Goal: Task Accomplishment & Management: Complete application form

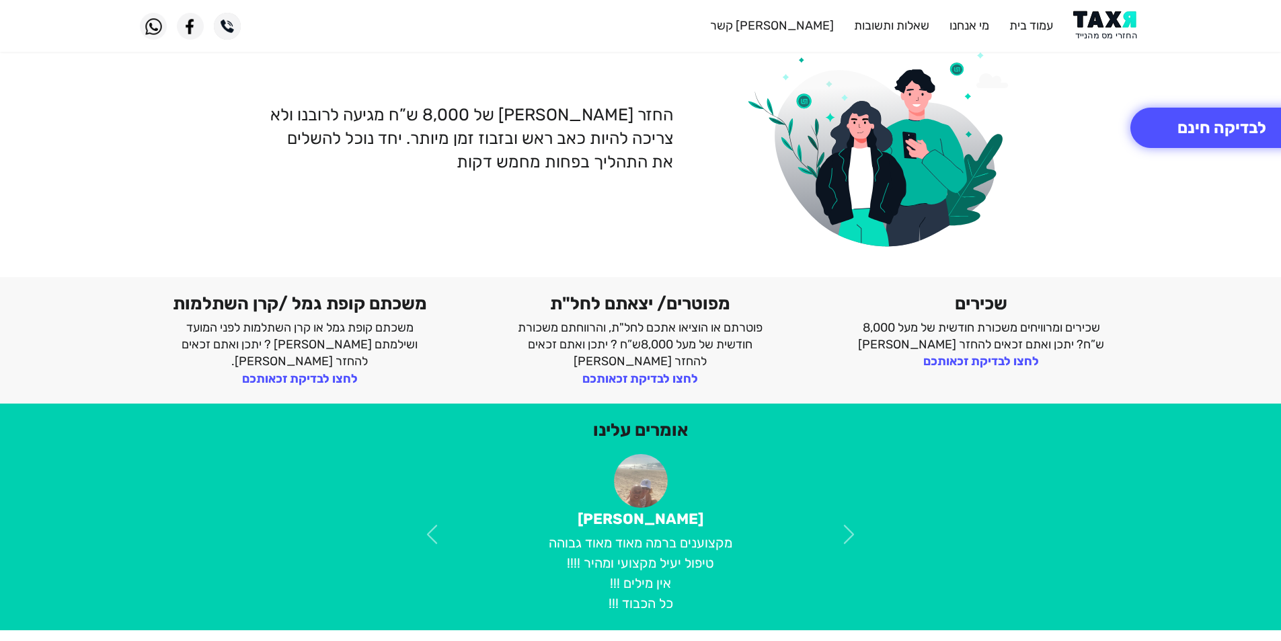
scroll to position [135, 0]
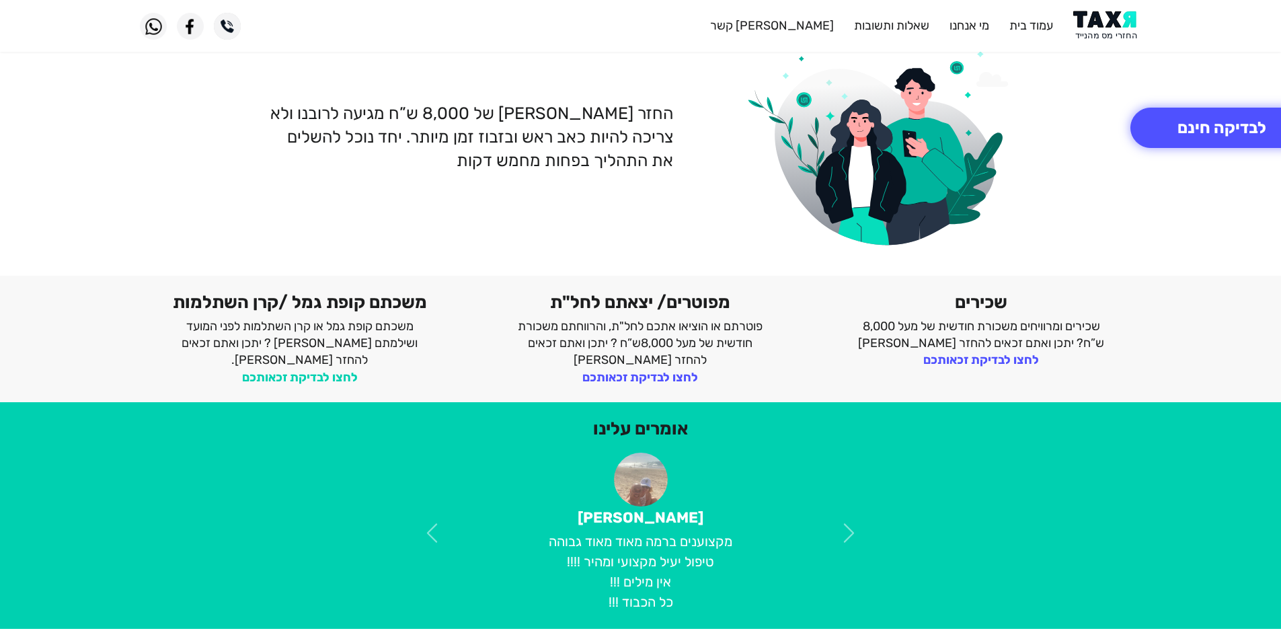
click at [284, 370] on link "לחצו לבדיקת זכאותכם" at bounding box center [300, 377] width 116 height 15
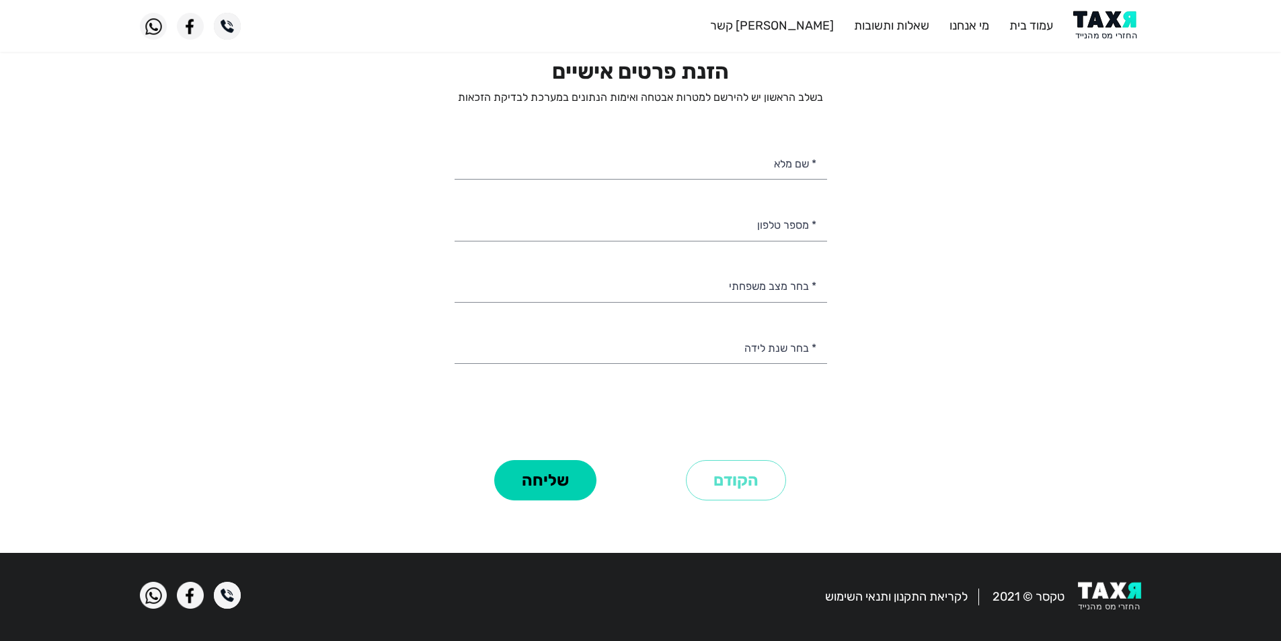
scroll to position [50, 0]
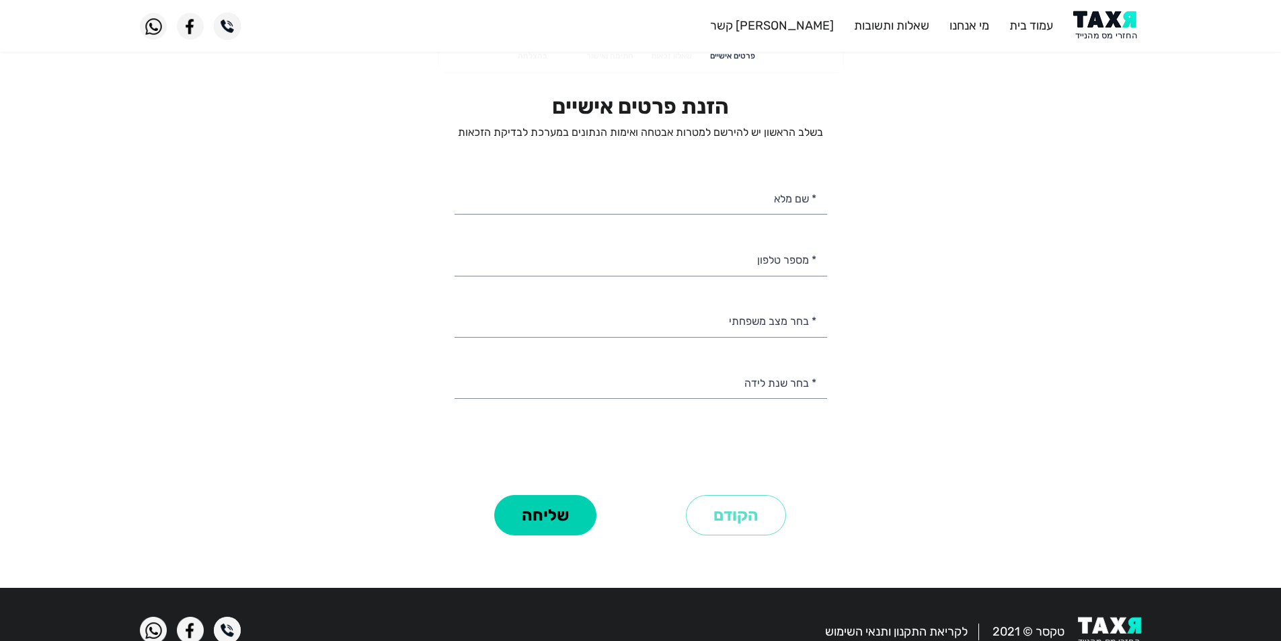
select select
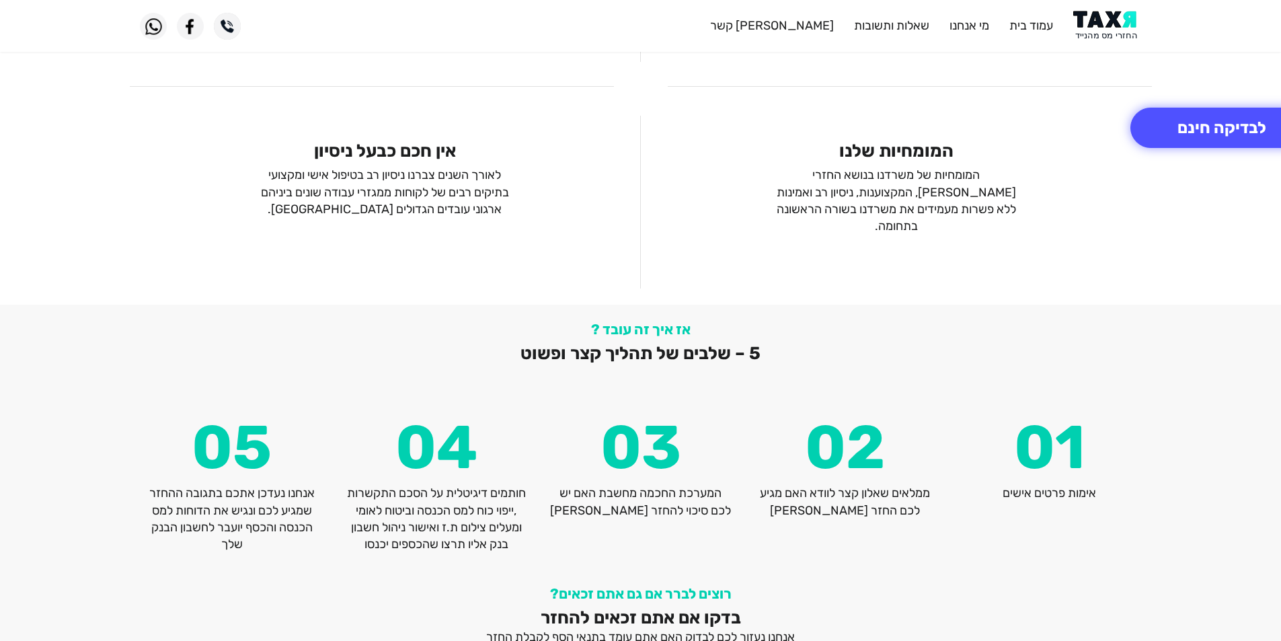
scroll to position [1739, 0]
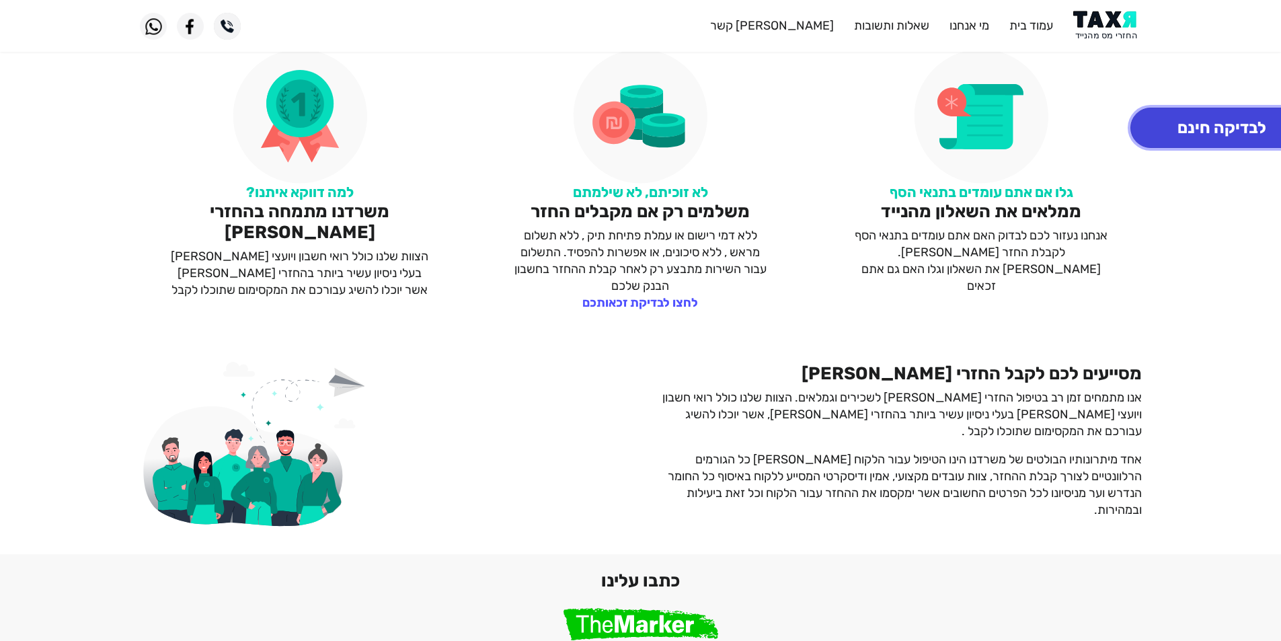
click at [1210, 134] on button "לבדיקה חינם" at bounding box center [1222, 128] width 183 height 40
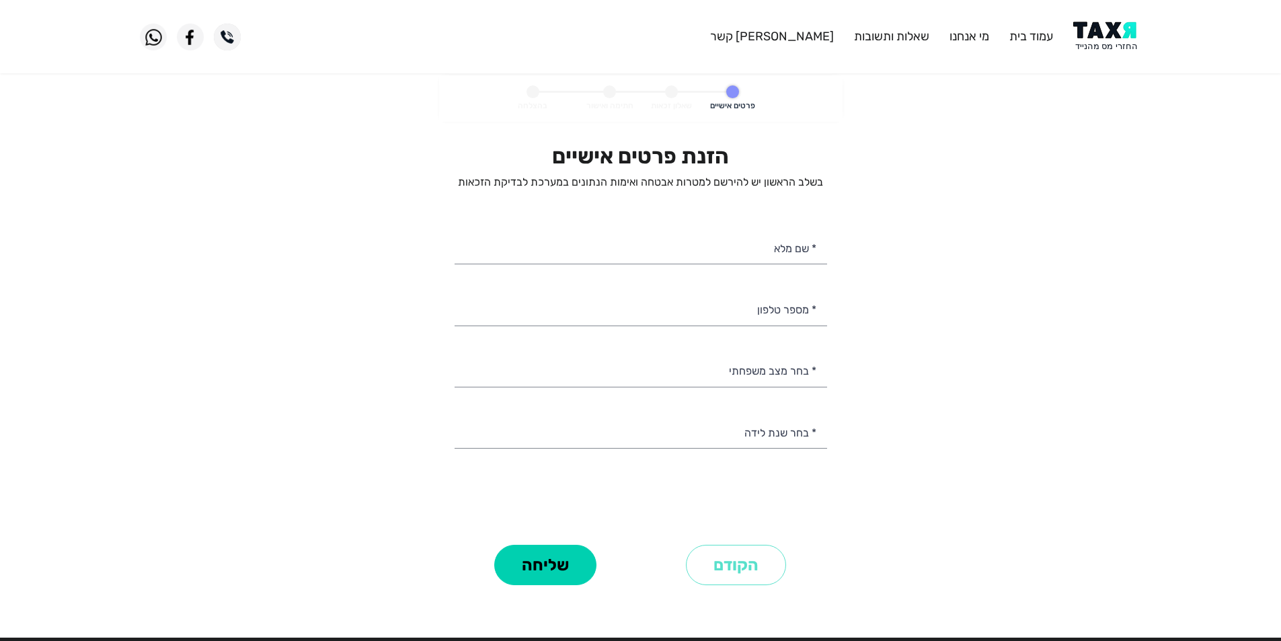
select select
click at [794, 256] on input "* שם מלא" at bounding box center [641, 247] width 373 height 34
type input "סברינה סוגבקר סוגבקר שמילביץ"
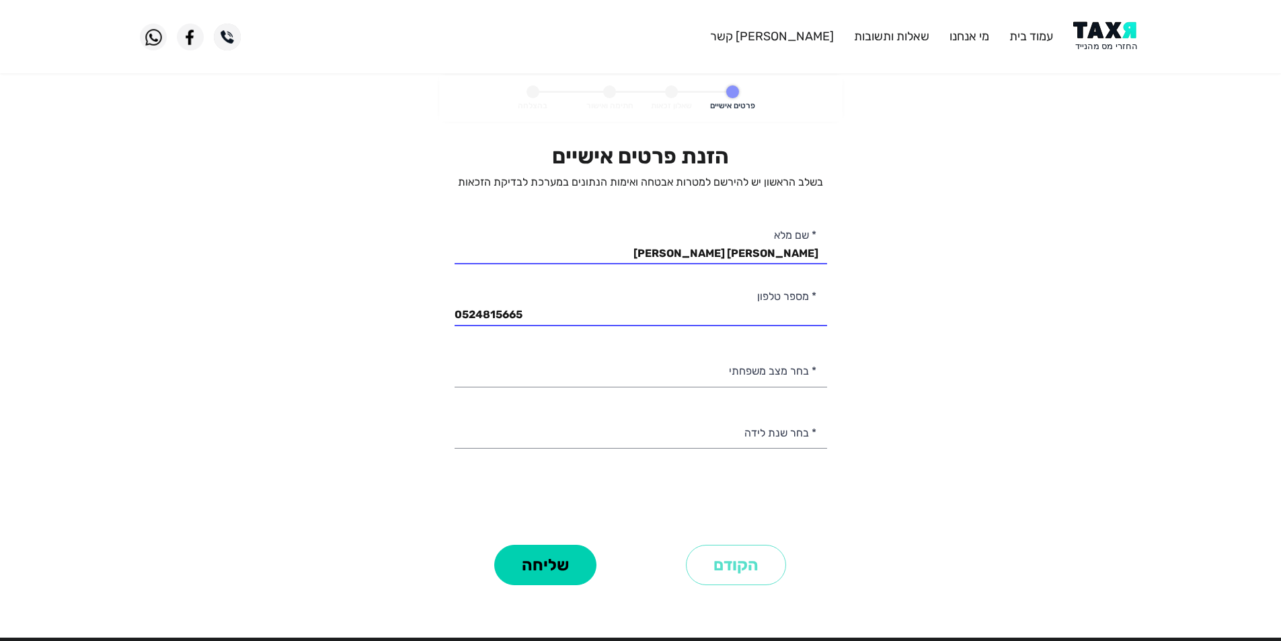
type input "052-4815665"
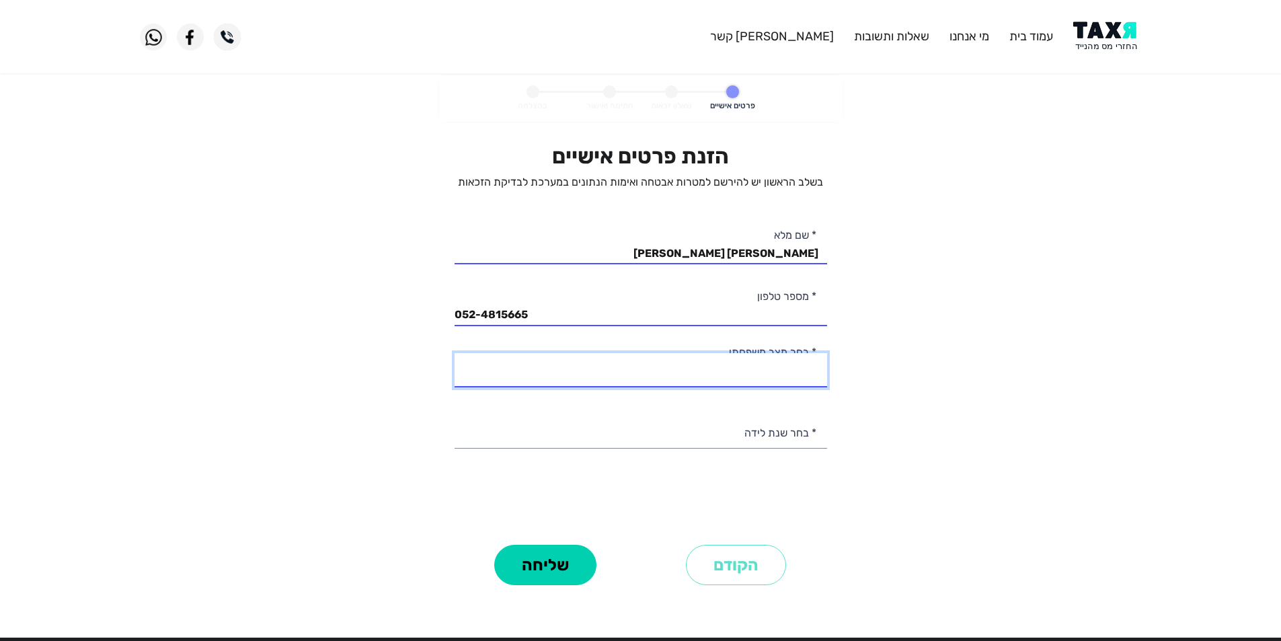
click at [772, 378] on select "רווק/ה נשוי/אה גרוש/ה אלמן/נה" at bounding box center [641, 370] width 373 height 34
select select "3: Divorced"
click at [455, 353] on select "רווק/ה נשוי/אה גרוש/ה אלמן/נה" at bounding box center [641, 370] width 373 height 34
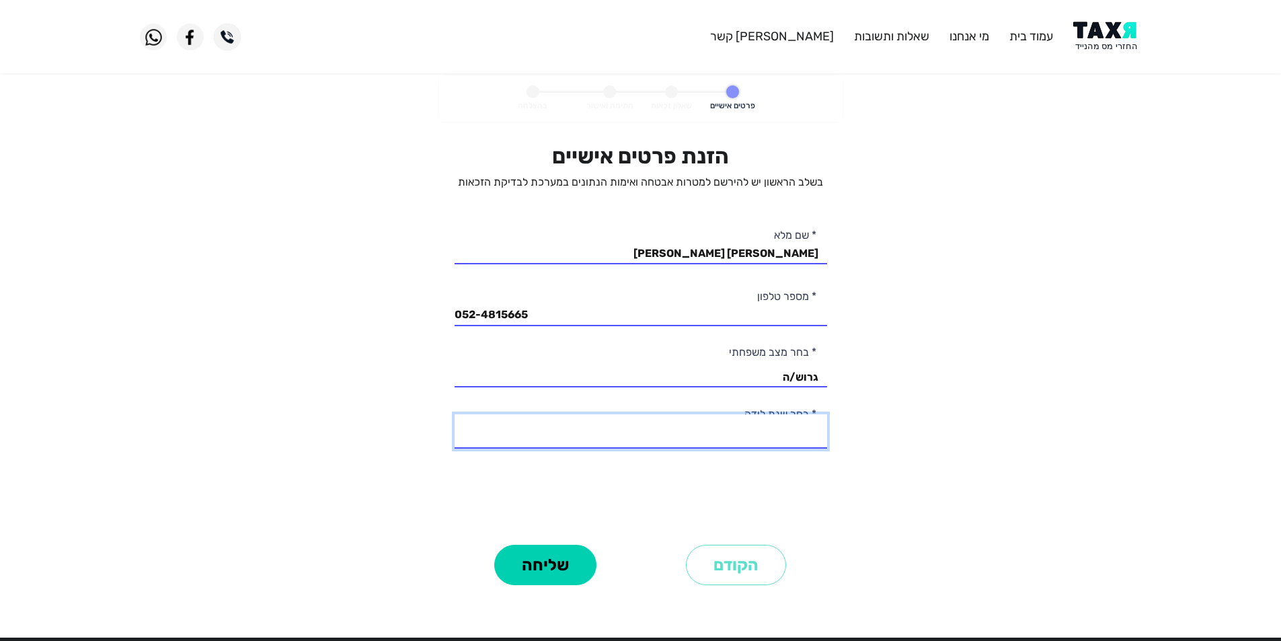
click at [786, 432] on select "2003 2002 2001 2000 1999 1998 1997 1996 1995 1994 1993 1992 1991 1990 1989 1988…" at bounding box center [641, 431] width 373 height 34
select select "34: 1970"
click at [455, 414] on select "2003 2002 2001 2000 1999 1998 1997 1996 1995 1994 1993 1992 1991 1990 1989 1988…" at bounding box center [641, 431] width 373 height 34
click at [538, 562] on button "שליחה" at bounding box center [545, 565] width 102 height 40
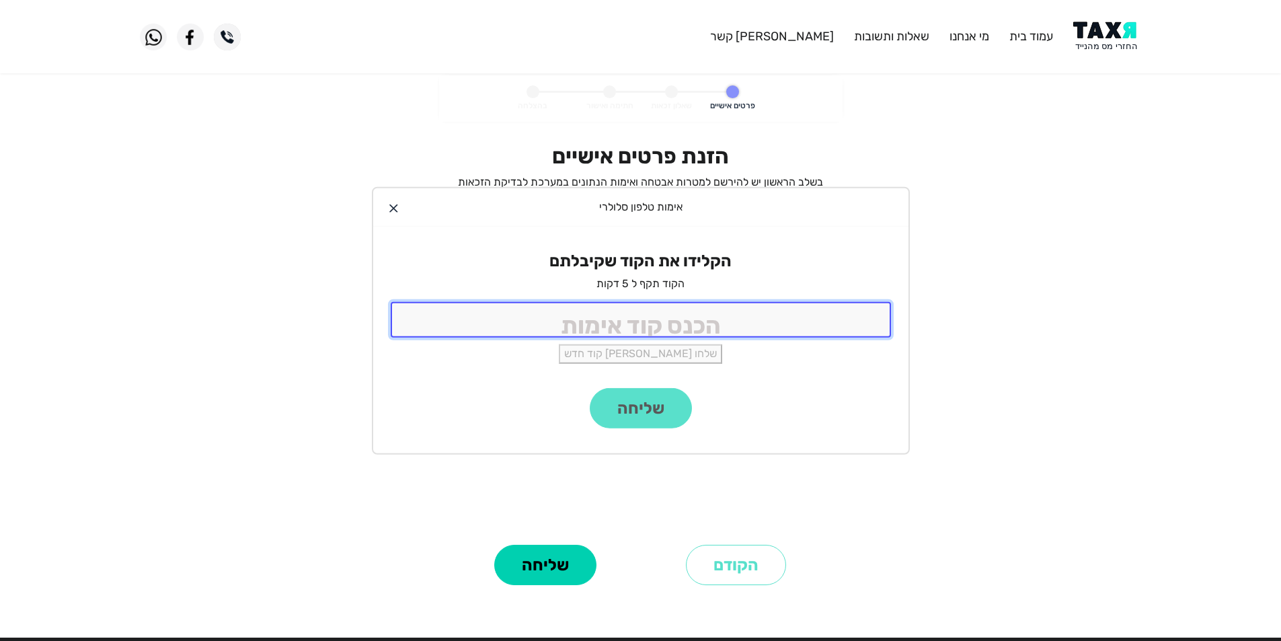
click at [721, 332] on input "tel" at bounding box center [641, 320] width 500 height 36
type input "3720"
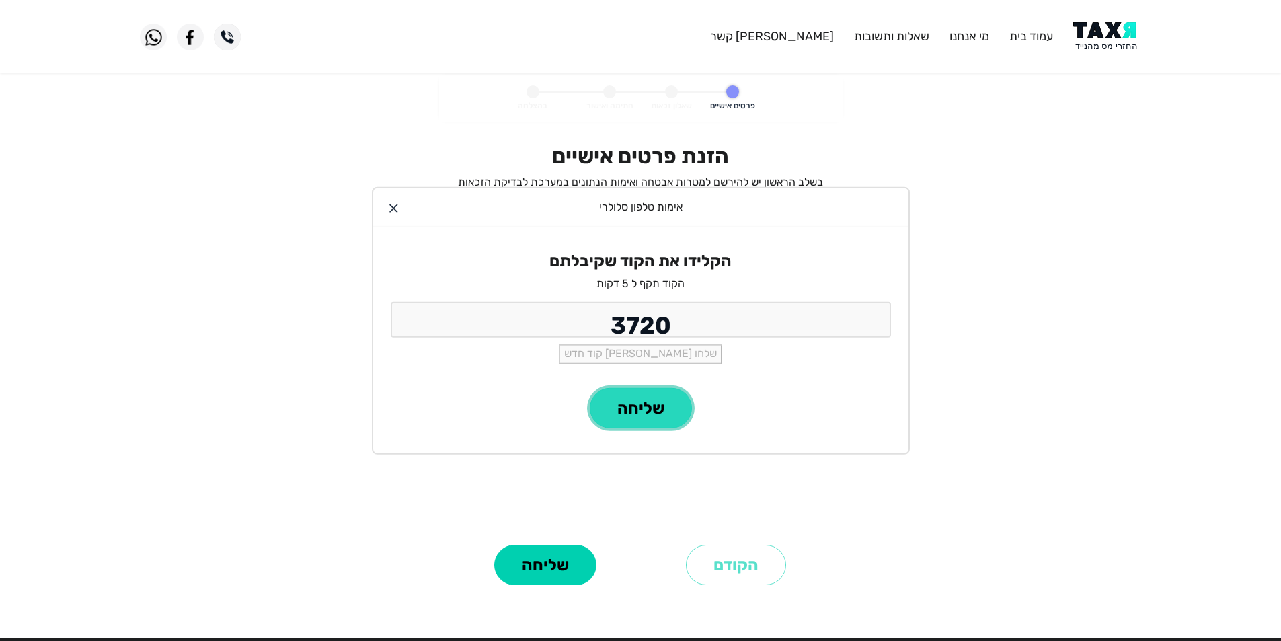
drag, startPoint x: 658, startPoint y: 408, endPoint x: 650, endPoint y: 411, distance: 9.4
click at [653, 409] on button "שליחה" at bounding box center [641, 408] width 102 height 40
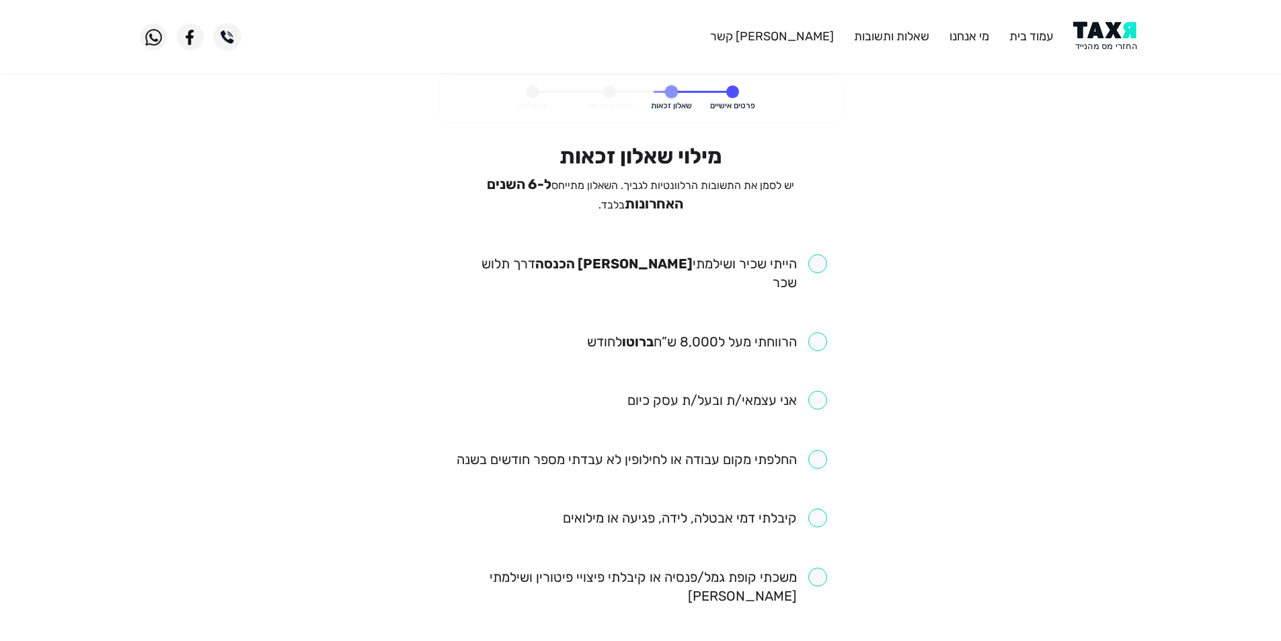
click at [815, 259] on input "checkbox" at bounding box center [641, 273] width 373 height 38
checkbox input "true"
click at [816, 332] on input "checkbox" at bounding box center [707, 341] width 240 height 19
checkbox input "true"
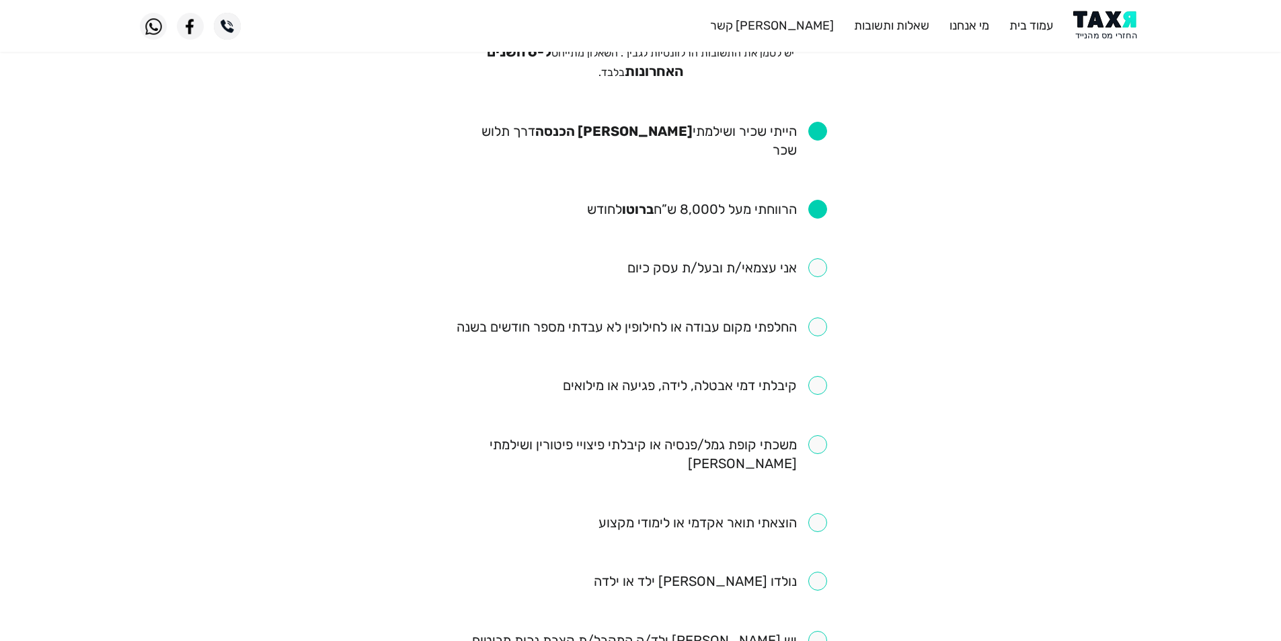
scroll to position [202, 0]
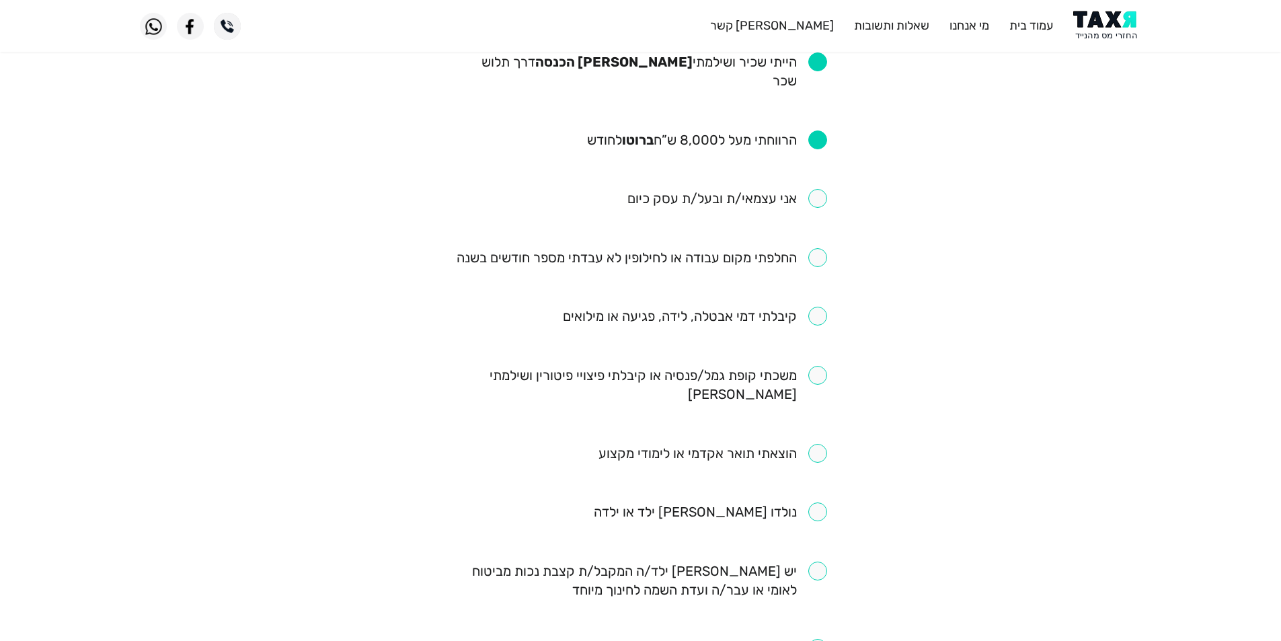
click at [822, 366] on input "checkbox" at bounding box center [641, 385] width 373 height 38
checkbox input "true"
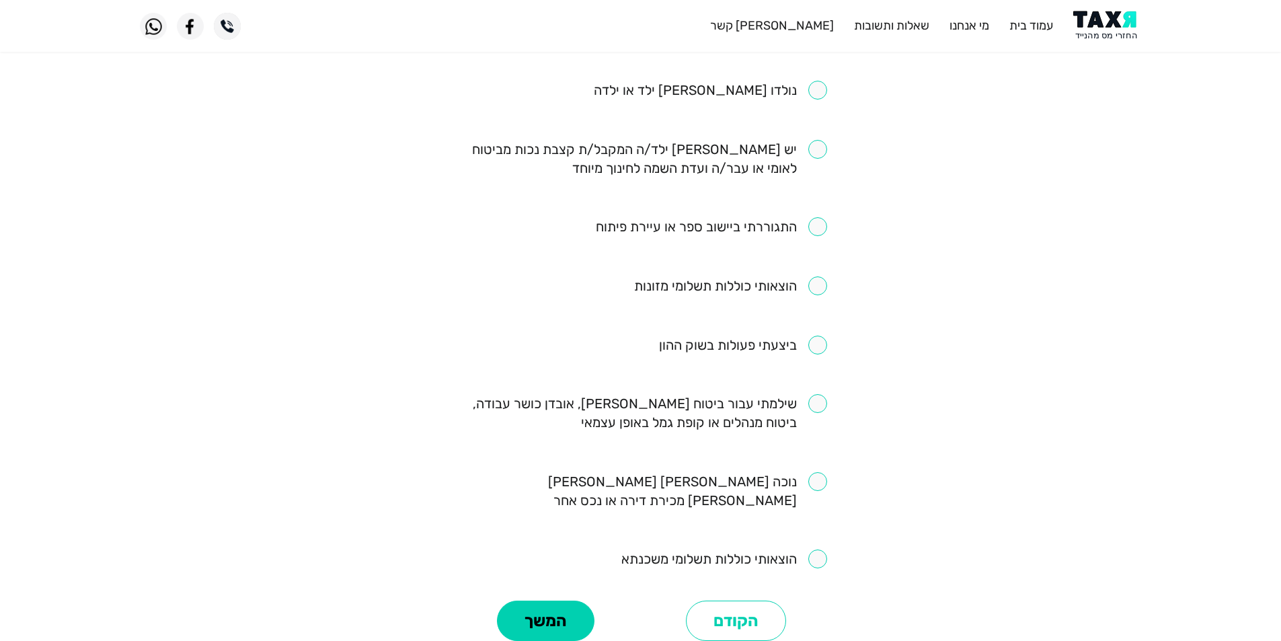
scroll to position [703, 0]
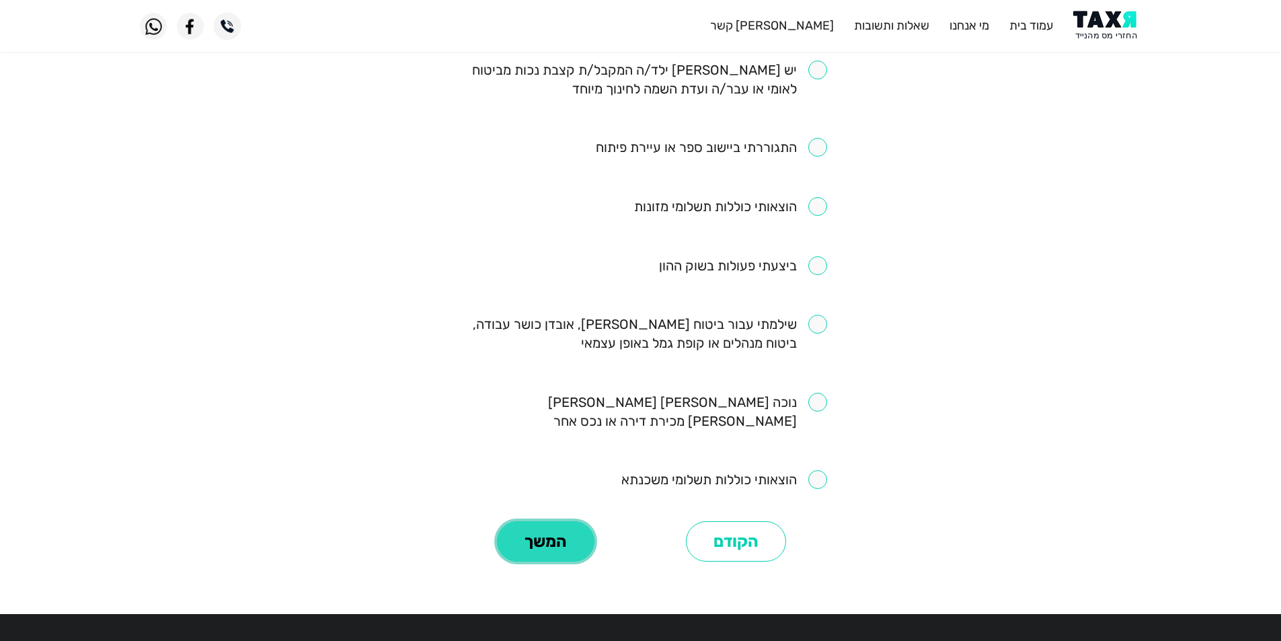
click at [533, 521] on button "המשך" at bounding box center [546, 541] width 98 height 40
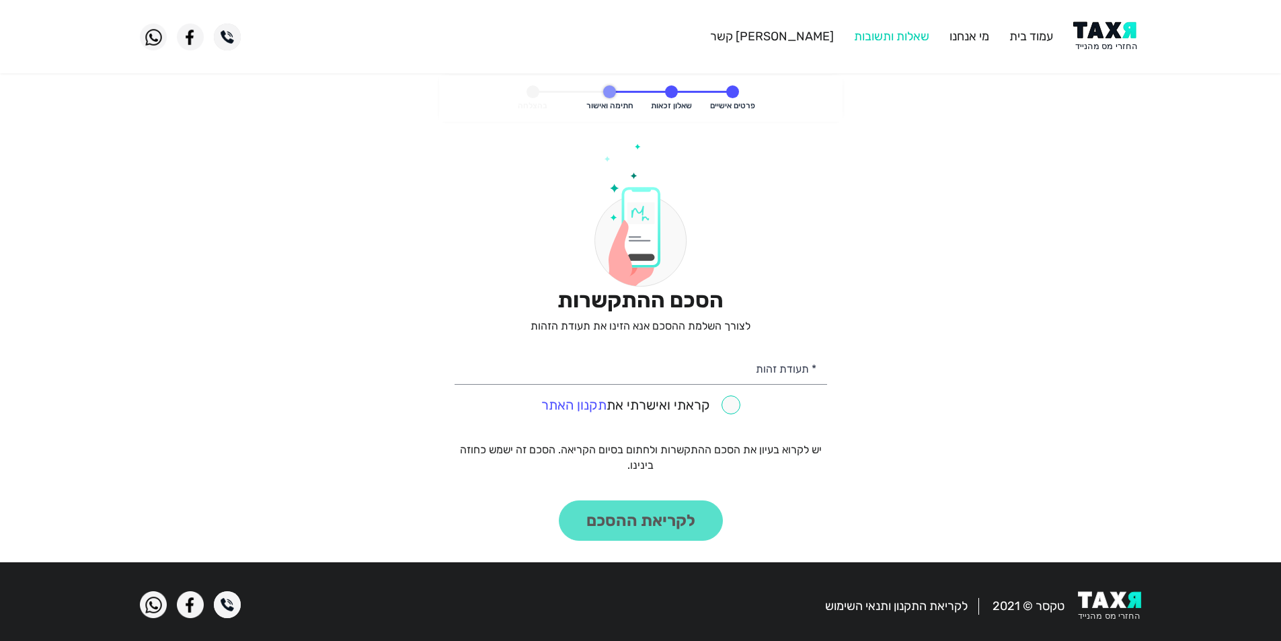
click at [893, 39] on link "שאלות ותשובות" at bounding box center [891, 36] width 75 height 15
click at [969, 34] on link "מי אנחנו" at bounding box center [970, 36] width 40 height 15
click at [743, 363] on input "* תעודת זהות" at bounding box center [641, 367] width 373 height 34
click at [569, 404] on link "תקנון האתר" at bounding box center [573, 405] width 65 height 16
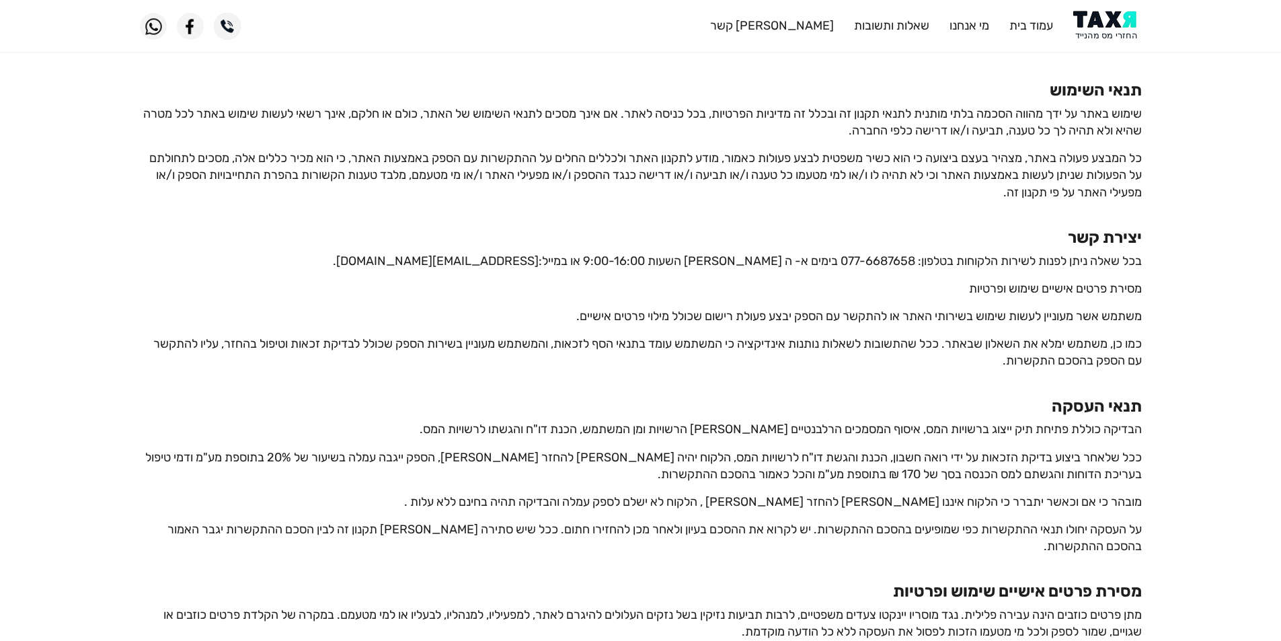
scroll to position [404, 0]
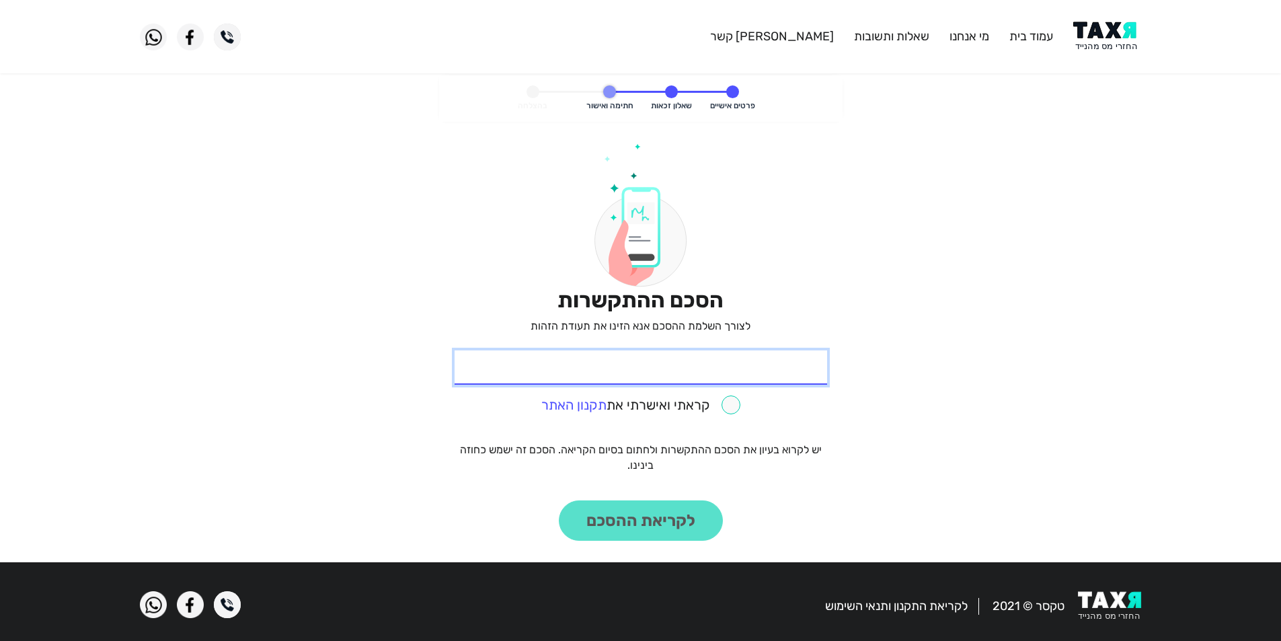
click at [763, 367] on input "* תעודת זהות" at bounding box center [641, 367] width 373 height 34
type input "024937294"
click at [1079, 350] on engagement-agreement-step "פרטים אישיים שאלון זכאות חתימה ואישור בהצלחה הסכם ההתקשרות לצורך השלמת ההסכם אנ…" at bounding box center [640, 313] width 1281 height 476
click at [732, 402] on input "checkbox" at bounding box center [640, 404] width 199 height 19
checkbox input "true"
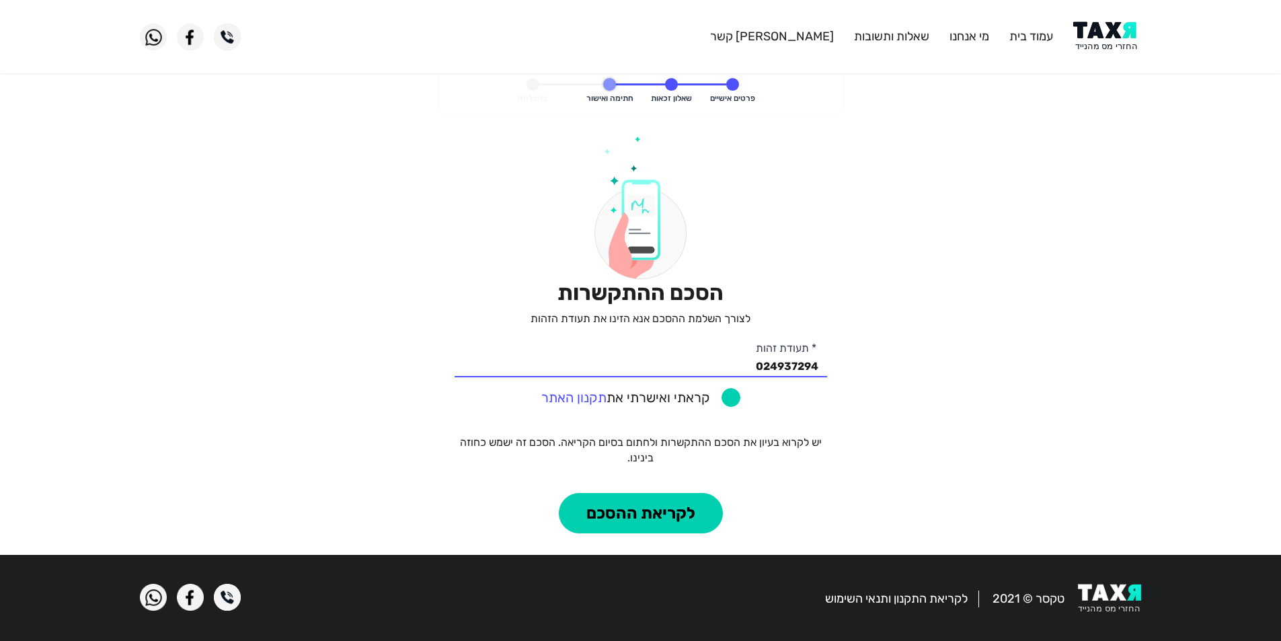
scroll to position [9, 0]
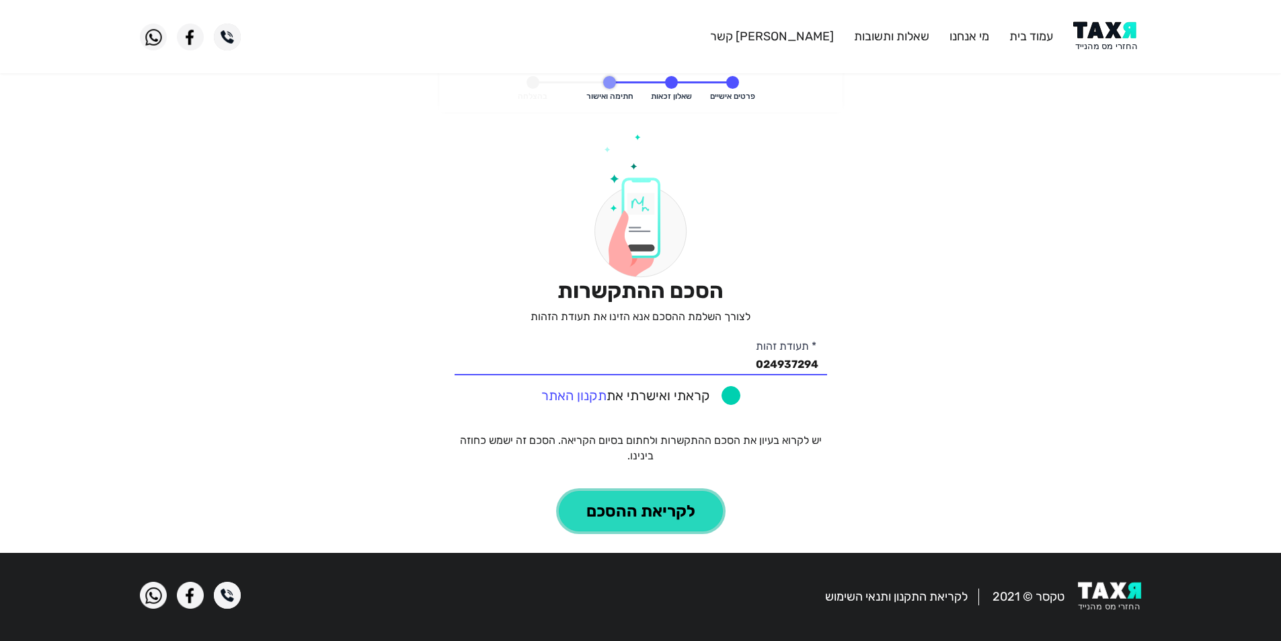
click at [652, 509] on button "לקריאת ההסכם" at bounding box center [641, 511] width 164 height 40
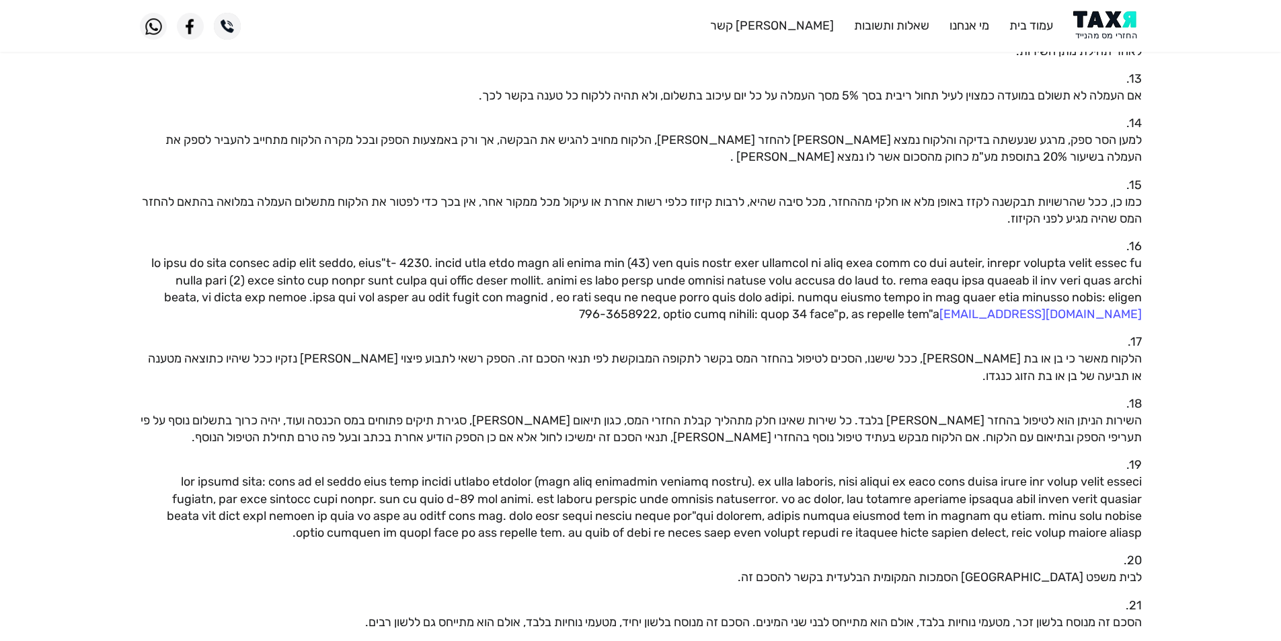
scroll to position [942, 0]
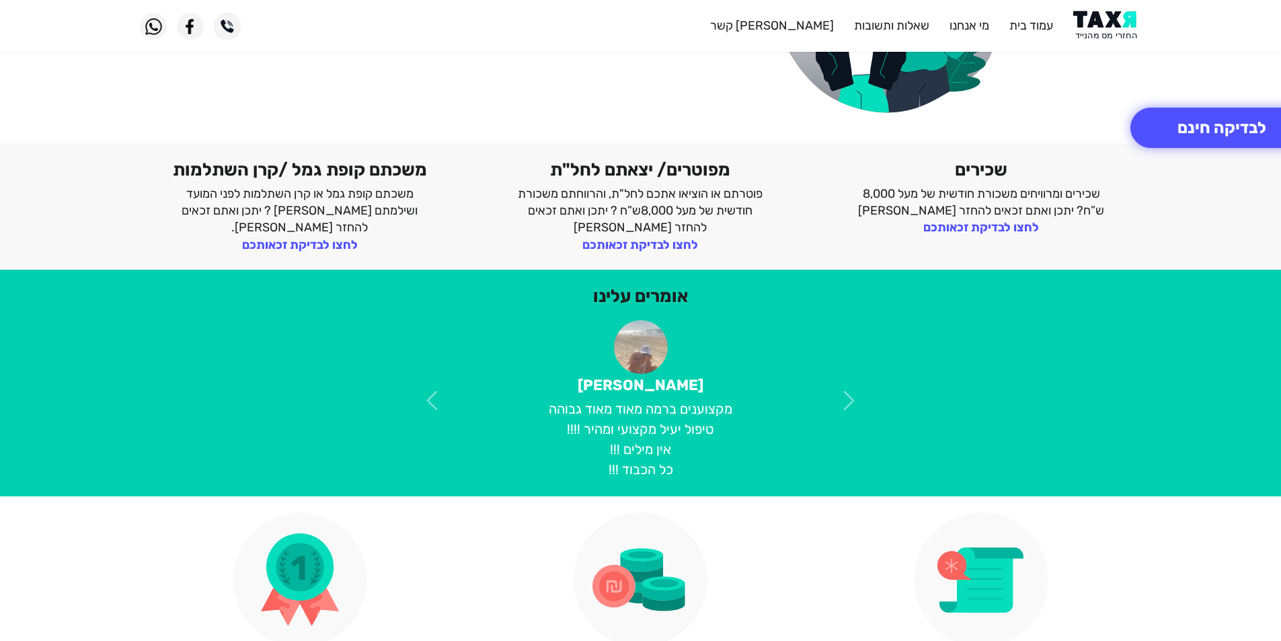
scroll to position [269, 0]
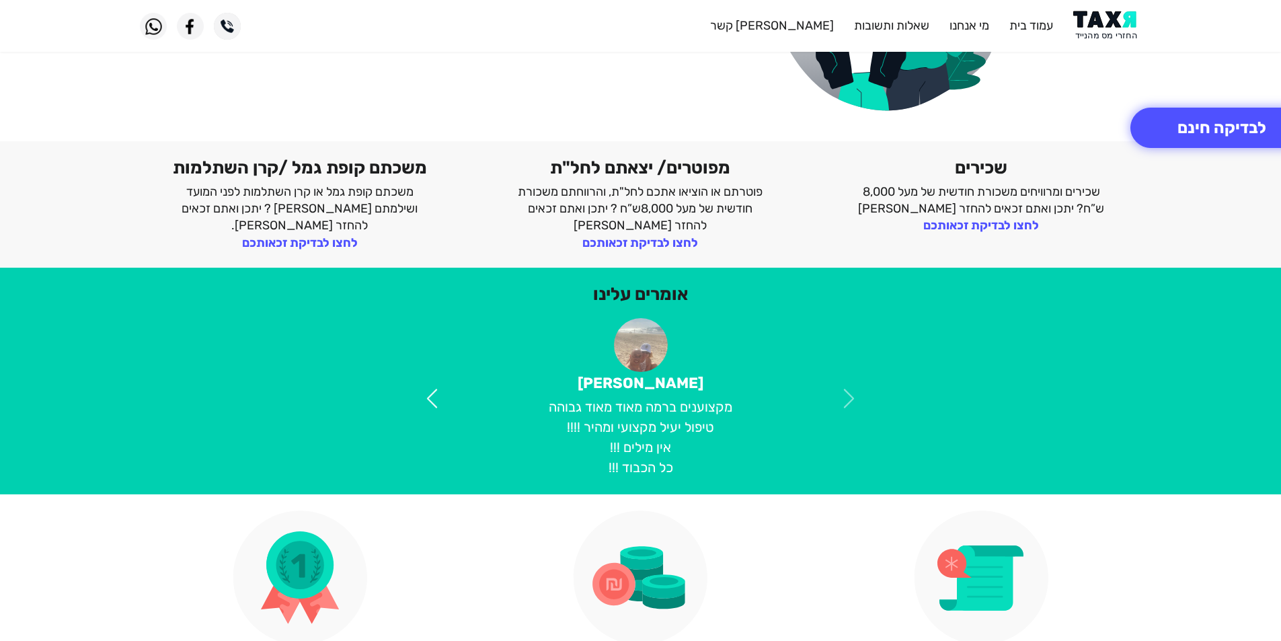
click at [426, 397] on span at bounding box center [432, 399] width 24 height 24
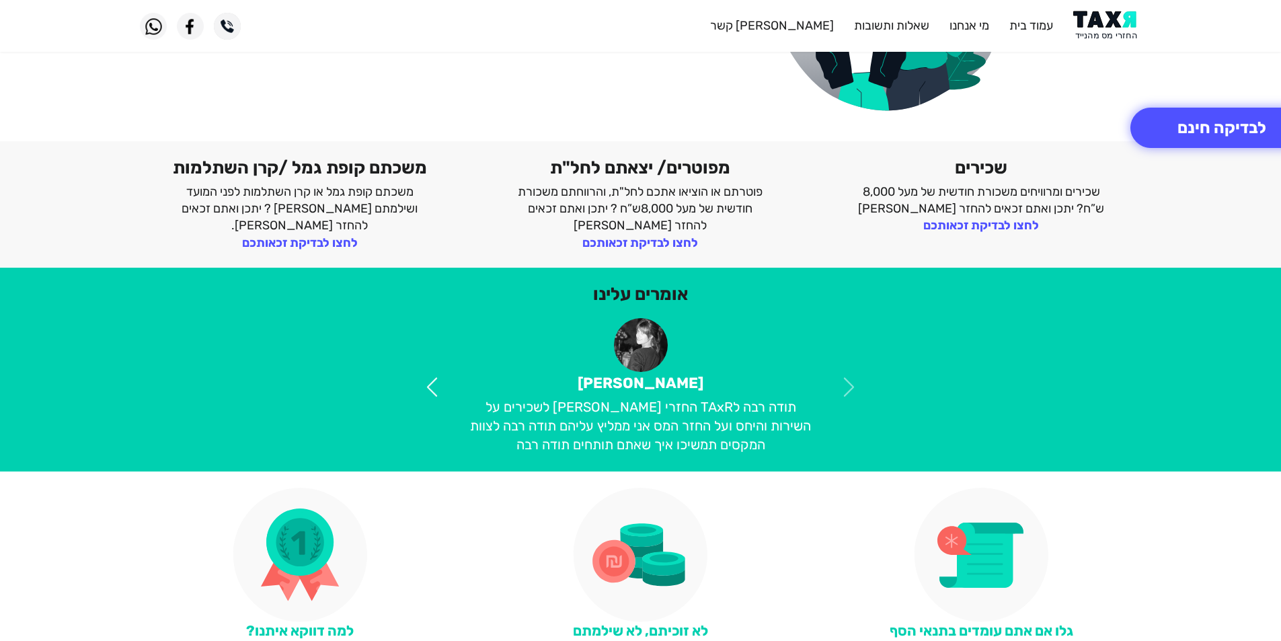
click at [426, 397] on span at bounding box center [432, 387] width 24 height 24
